Goal: Book appointment/travel/reservation: Book appointment/travel/reservation

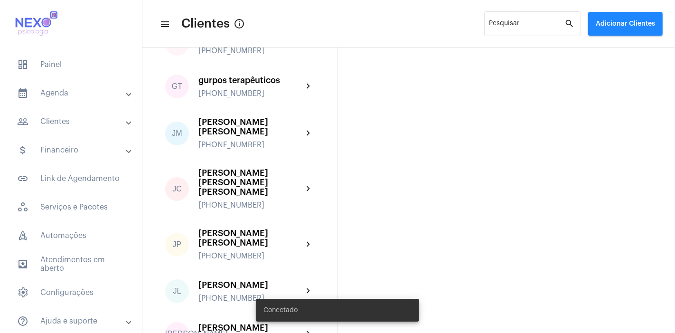
scroll to position [517, 0]
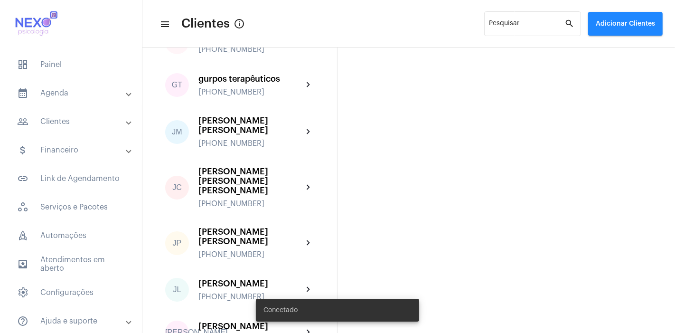
click at [229, 228] on div "[PERSON_NAME] [PERSON_NAME] [PHONE_NUMBER]" at bounding box center [250, 243] width 104 height 32
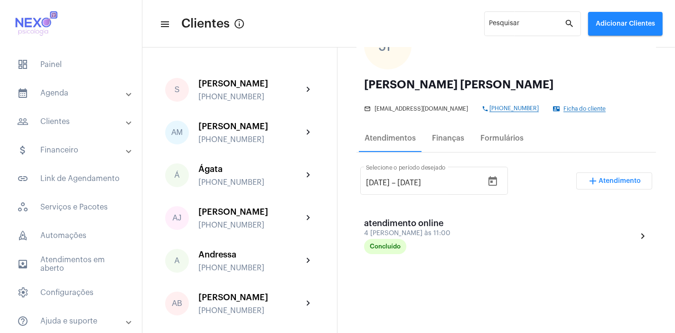
click at [605, 182] on button "add Atendimento" at bounding box center [614, 180] width 76 height 17
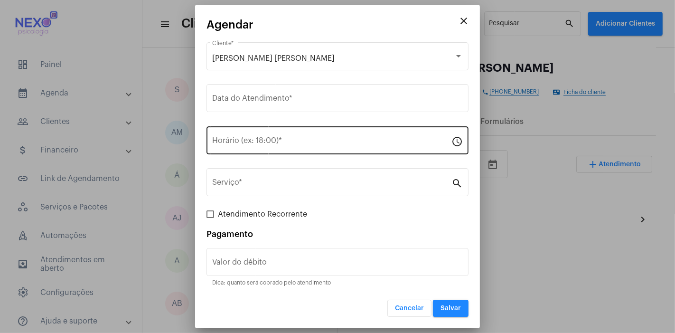
scroll to position [103, 0]
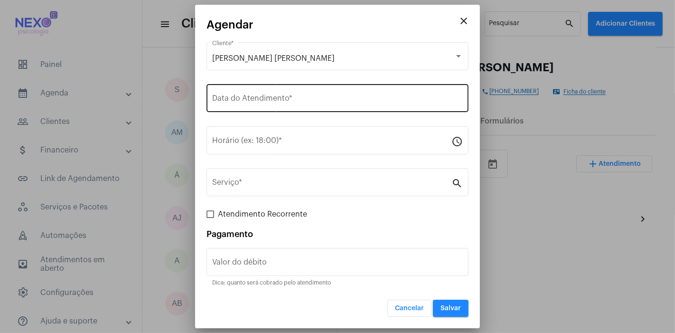
click at [249, 98] on input "Data do Atendimento *" at bounding box center [337, 100] width 251 height 9
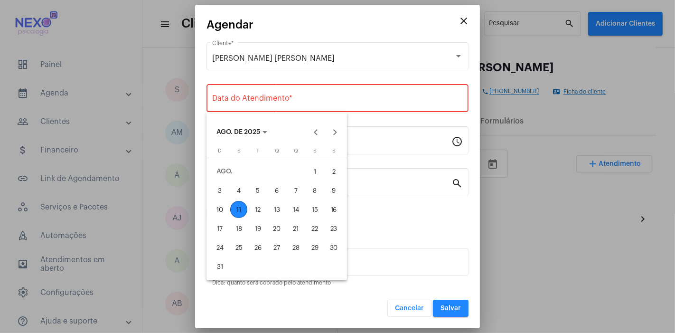
click at [237, 206] on div "11" at bounding box center [238, 209] width 17 height 17
type input "[DATE]"
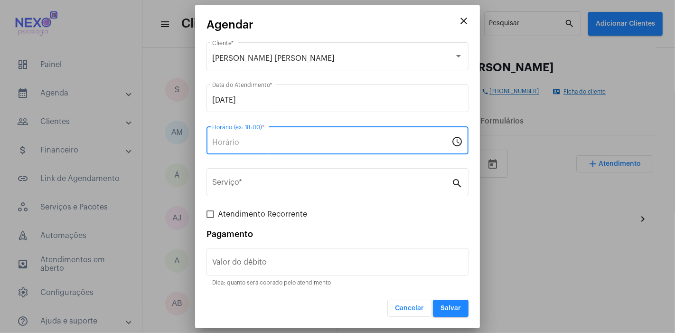
click at [257, 145] on input "Horário (ex: 18:00) *" at bounding box center [331, 142] width 239 height 9
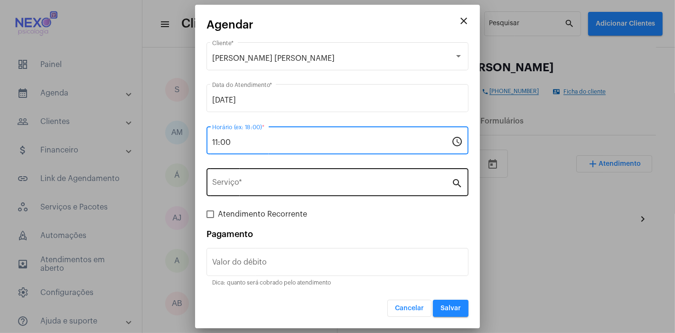
type input "11:00"
click at [251, 184] on input "Serviço *" at bounding box center [331, 184] width 239 height 9
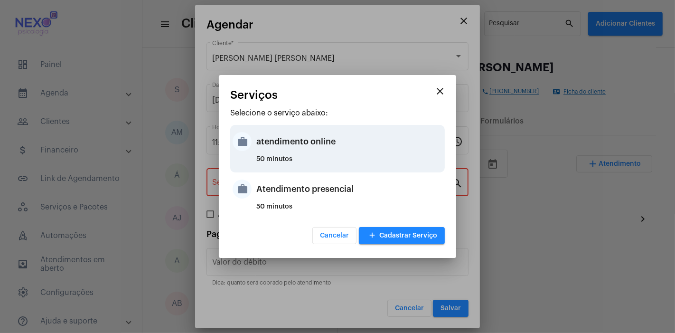
click at [274, 140] on div "atendimento online" at bounding box center [349, 141] width 186 height 28
type input "atendimento online"
type input "R$ 150"
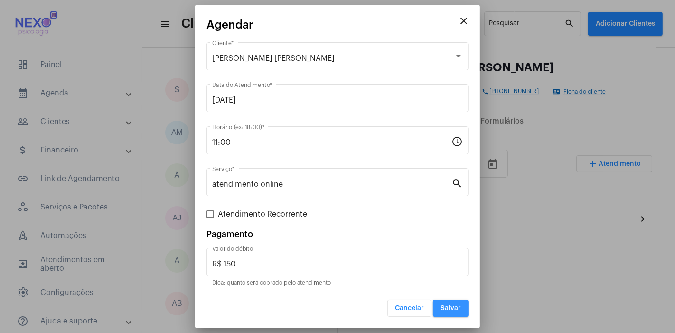
click at [450, 309] on span "Salvar" at bounding box center [450, 308] width 20 height 7
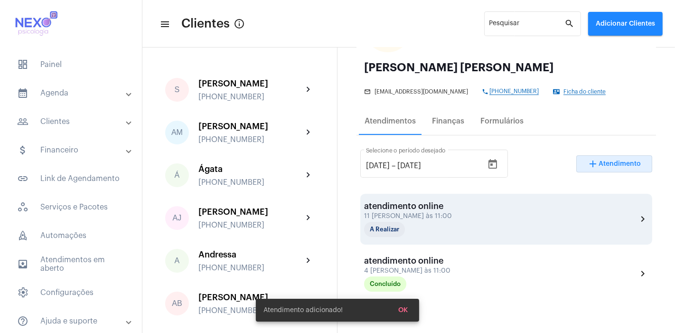
click at [418, 213] on div "11 [PERSON_NAME] às 11:00" at bounding box center [411, 216] width 95 height 7
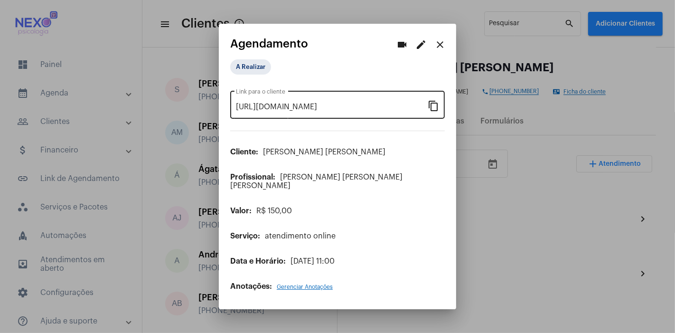
click at [437, 109] on mat-icon "content_copy" at bounding box center [433, 105] width 11 height 11
